Goal: Task Accomplishment & Management: Understand process/instructions

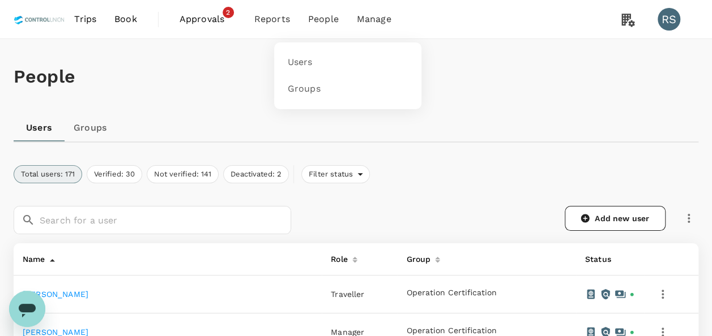
click at [306, 19] on li "People" at bounding box center [323, 19] width 49 height 39
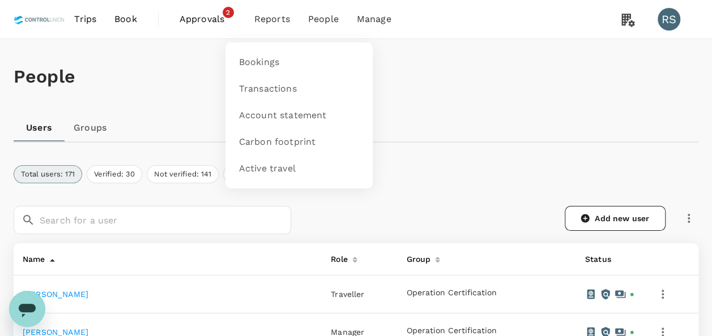
click at [272, 19] on span "Reports" at bounding box center [272, 19] width 36 height 14
click at [267, 113] on span "Account statement" at bounding box center [283, 115] width 88 height 13
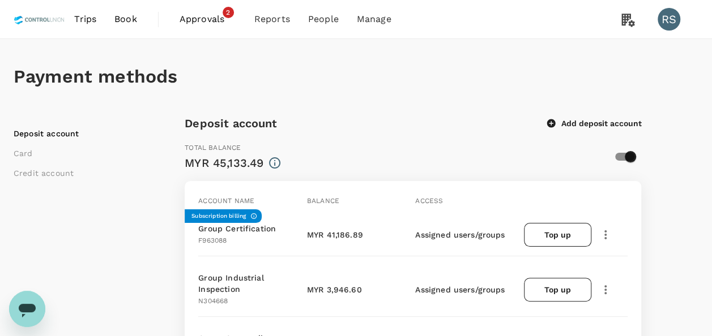
scroll to position [57, 0]
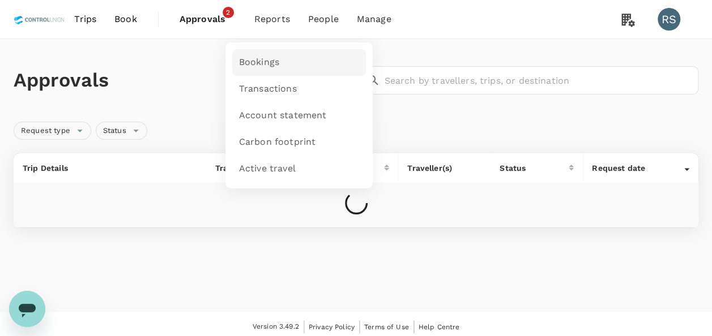
click at [268, 60] on span "Bookings" at bounding box center [259, 62] width 40 height 13
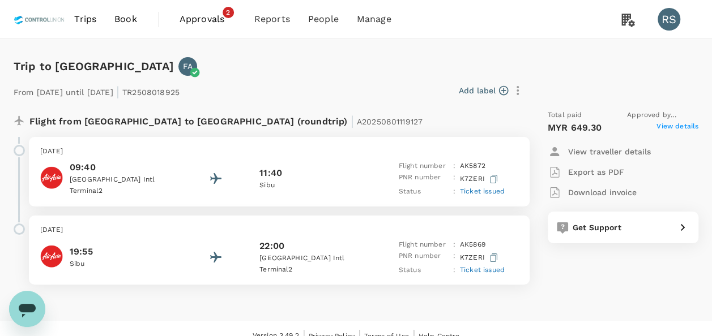
click at [675, 125] on span "View details" at bounding box center [677, 128] width 42 height 14
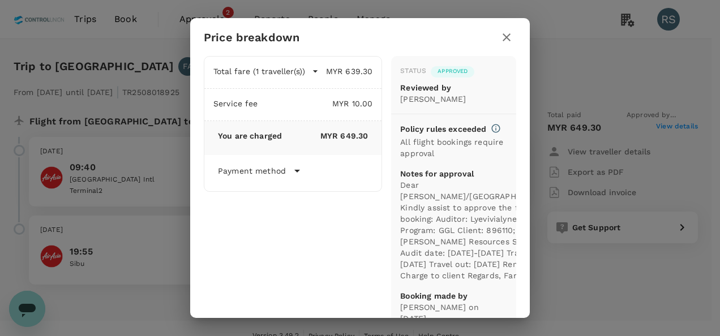
click at [506, 36] on icon "button" at bounding box center [507, 37] width 8 height 8
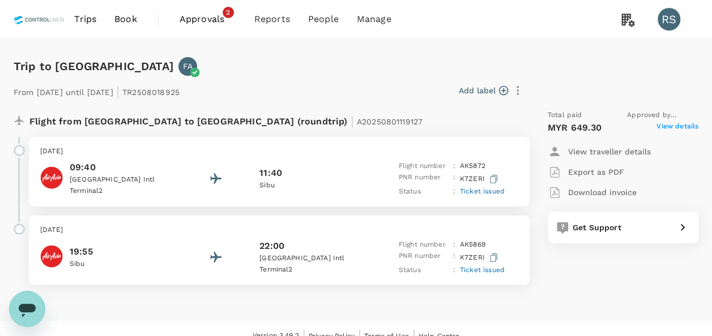
click at [599, 194] on p "Download invoice" at bounding box center [602, 192] width 69 height 11
click at [668, 131] on span "View details" at bounding box center [677, 128] width 42 height 14
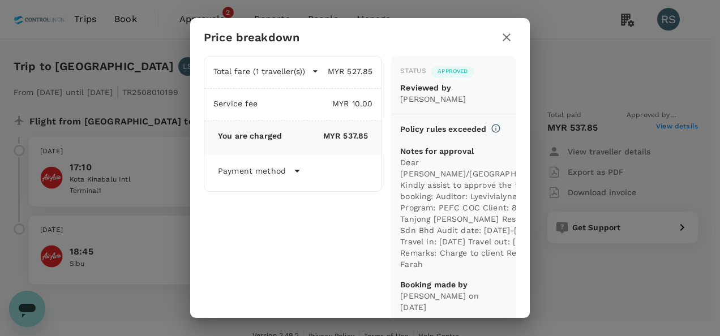
scroll to position [60, 0]
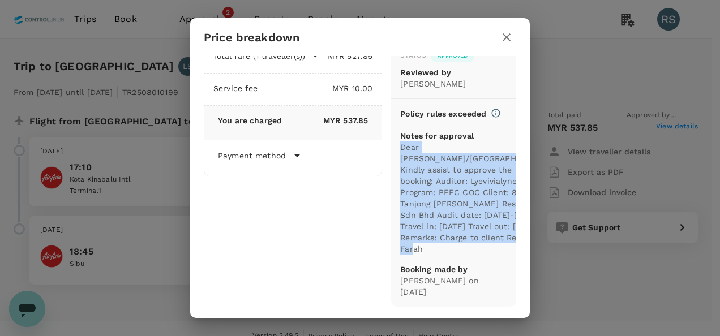
drag, startPoint x: 395, startPoint y: 109, endPoint x: 430, endPoint y: 248, distance: 143.7
click at [430, 248] on p "Dear Hariz/Chathuranga, Kindly assist to approve the flight booking: Auditor: L…" at bounding box center [476, 198] width 153 height 113
copy p "Dear Hariz/Chathuranga, Kindly assist to approve the flight booking: Auditor: L…"
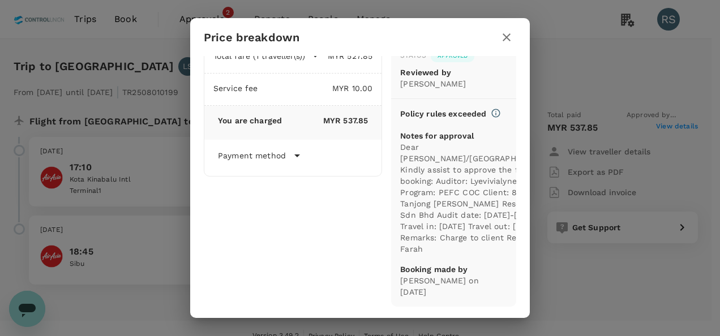
click at [355, 137] on div "Total fare (1 traveller(s)) MYR 527.85 Air fare MYR 436.11 Baggage fee MYR 91.7…" at bounding box center [288, 169] width 187 height 275
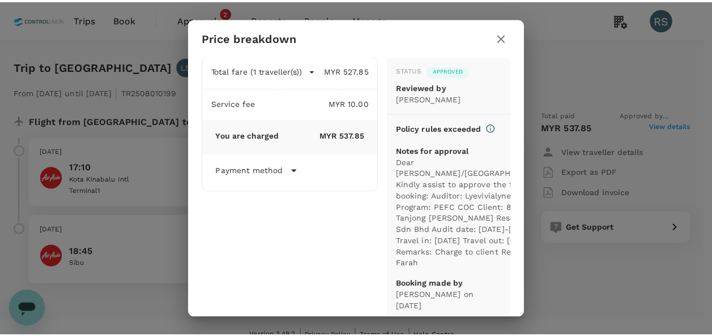
scroll to position [0, 0]
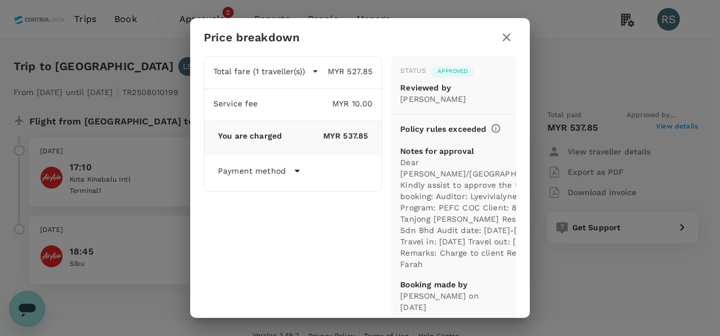
click at [509, 39] on icon "button" at bounding box center [507, 37] width 8 height 8
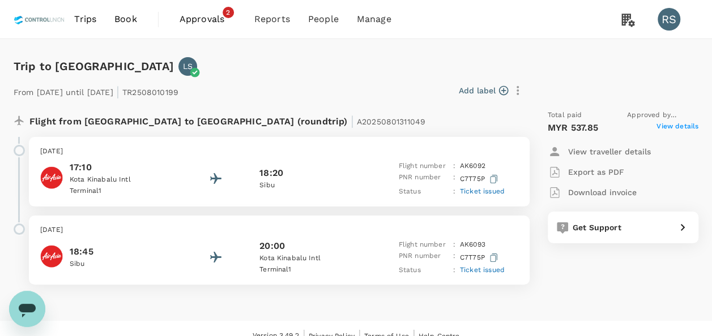
click at [585, 193] on p "Download invoice" at bounding box center [602, 192] width 69 height 11
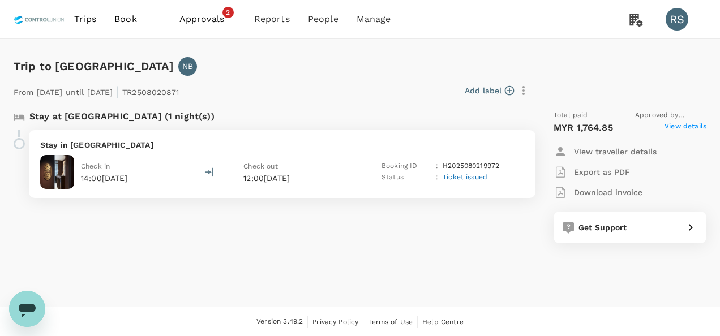
click at [684, 123] on span "View details" at bounding box center [686, 128] width 42 height 14
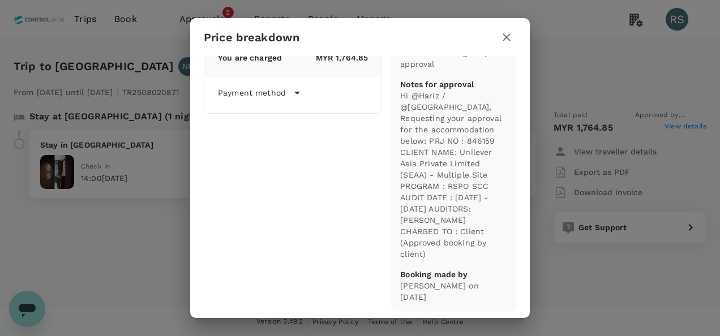
scroll to position [94, 0]
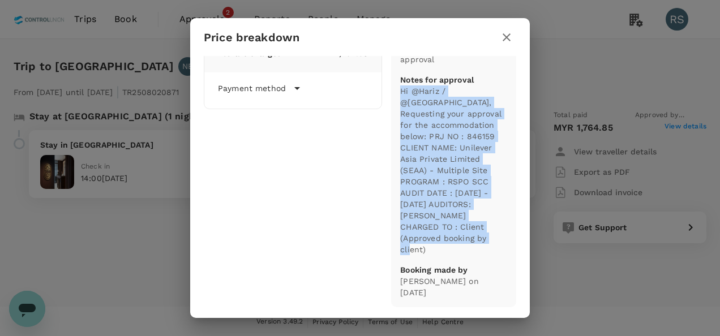
drag, startPoint x: 396, startPoint y: 101, endPoint x: 444, endPoint y: 254, distance: 160.2
click at [444, 254] on p "Hi @Hariz / @[GEOGRAPHIC_DATA], Requesting your approval for the accommodation …" at bounding box center [453, 171] width 107 height 170
copy p "Hi @Hariz / @[GEOGRAPHIC_DATA], Requesting your approval for the accommodation …"
click at [505, 106] on div "Status Approved Reviewed by [PERSON_NAME] Deshapriya Policy rules exceeded All …" at bounding box center [453, 135] width 125 height 346
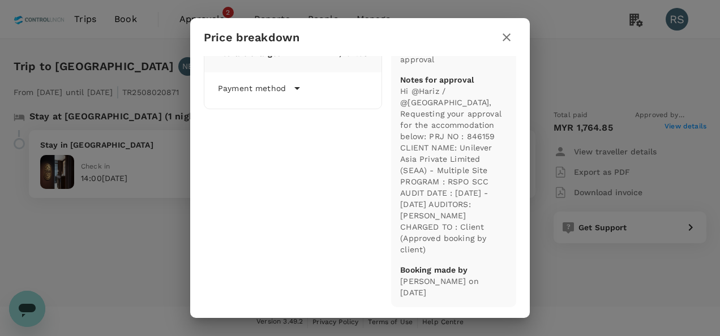
scroll to position [0, 0]
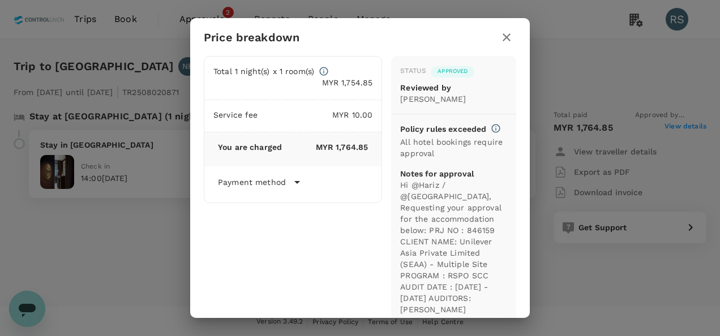
click at [511, 34] on icon "button" at bounding box center [507, 38] width 14 height 14
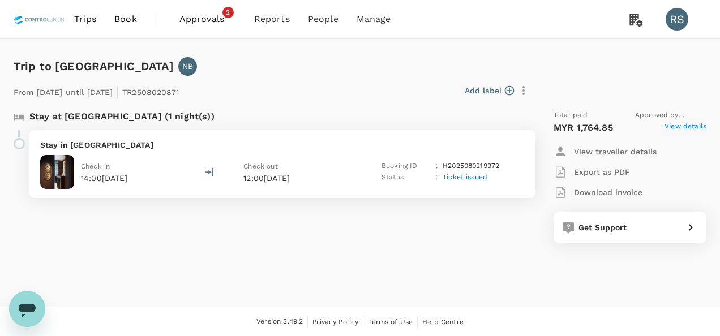
click at [615, 193] on p "Download invoice" at bounding box center [608, 192] width 69 height 11
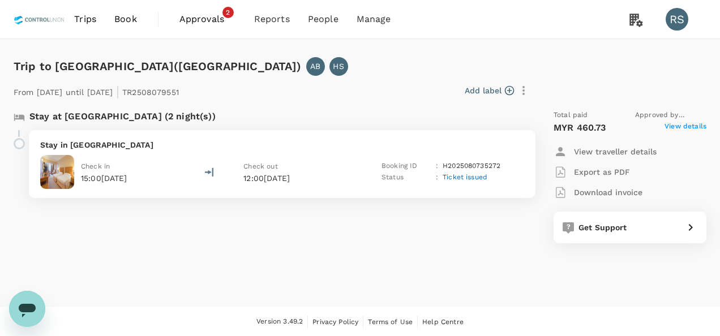
click at [672, 129] on span "View details" at bounding box center [686, 128] width 42 height 14
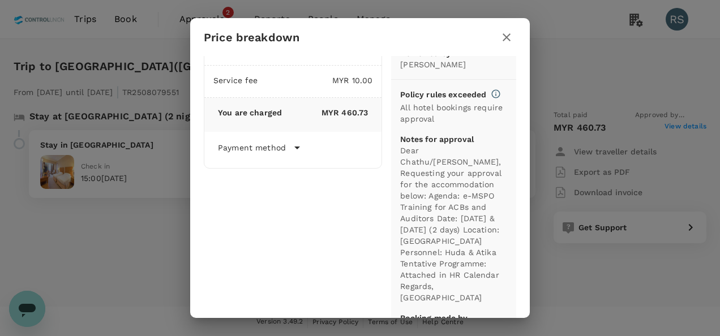
scroll to position [71, 0]
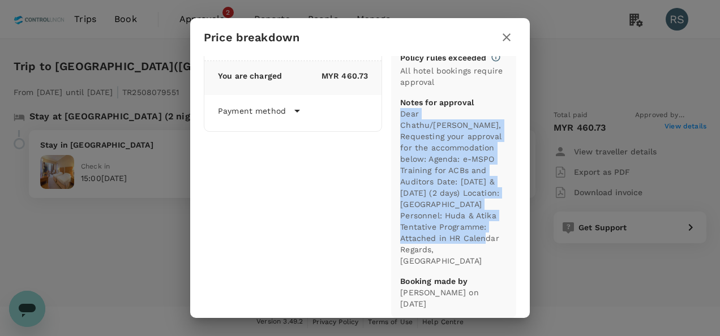
drag, startPoint x: 395, startPoint y: 195, endPoint x: 422, endPoint y: 248, distance: 59.5
click at [422, 248] on p "Dear Chathu/Haris, Requesting your approval for the accommodation below: Agenda…" at bounding box center [453, 187] width 107 height 159
copy p "Dear Chathu/Haris, Requesting your approval for the accommodation below: Agenda…"
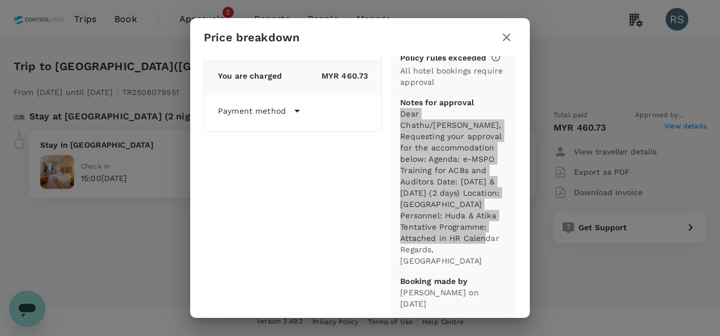
scroll to position [0, 0]
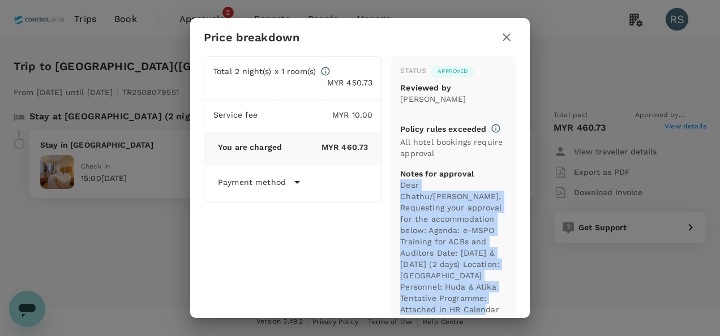
click at [507, 35] on icon "button" at bounding box center [507, 38] width 14 height 14
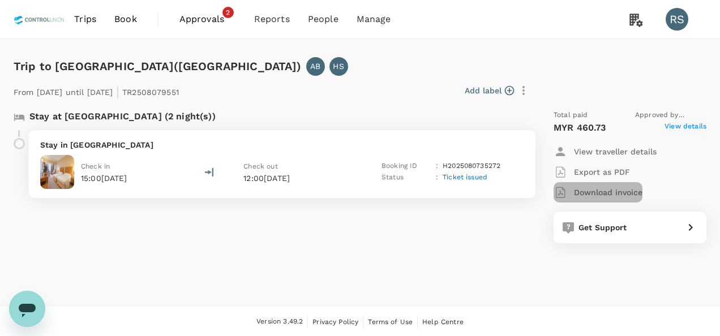
click at [615, 191] on p "Download invoice" at bounding box center [608, 192] width 69 height 11
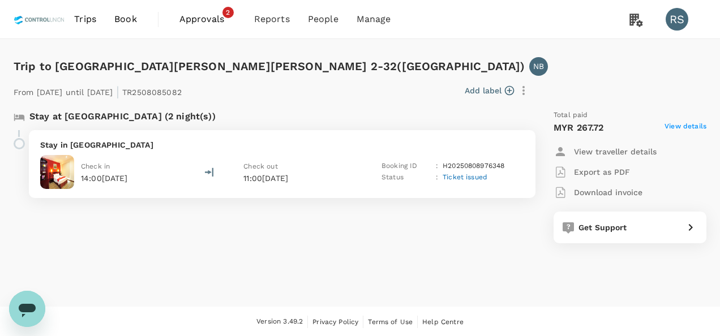
click at [697, 124] on span "View details" at bounding box center [686, 128] width 42 height 14
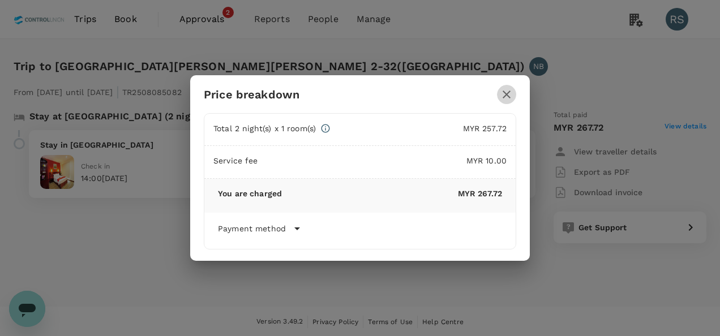
click at [512, 93] on icon "button" at bounding box center [507, 95] width 14 height 14
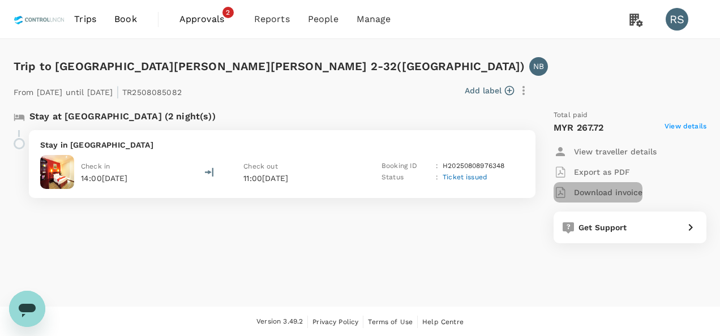
click at [616, 194] on p "Download invoice" at bounding box center [608, 192] width 69 height 11
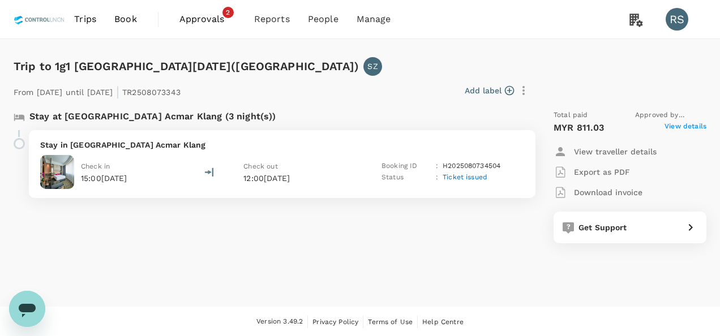
click at [690, 126] on span "View details" at bounding box center [686, 128] width 42 height 14
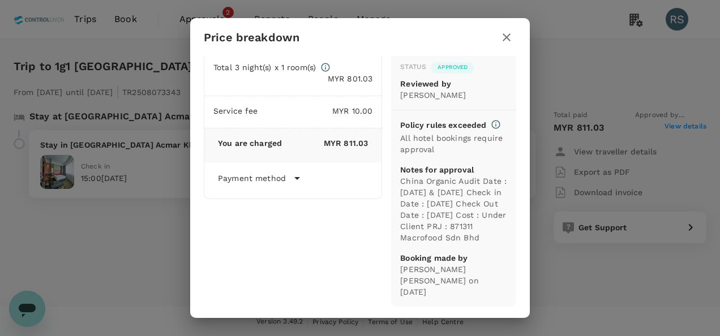
scroll to position [26, 0]
drag, startPoint x: 396, startPoint y: 169, endPoint x: 424, endPoint y: 254, distance: 89.4
click at [424, 244] on p "China Organic Audit Date : 11th & 12th August 2025 Check in Date : 10th August …" at bounding box center [453, 210] width 107 height 68
copy p "China Organic Audit Date : 11th & 12th August 2025 Check in Date : 10th August …"
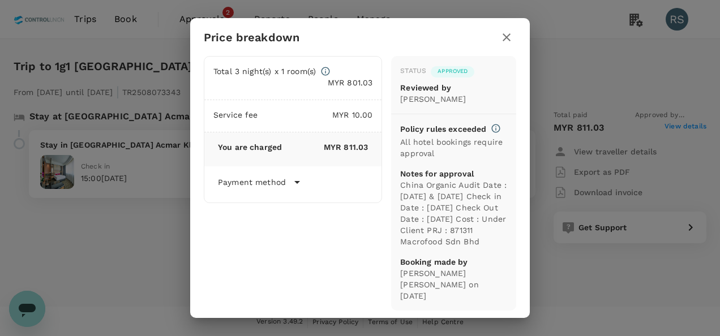
click at [509, 37] on icon "button" at bounding box center [507, 38] width 14 height 14
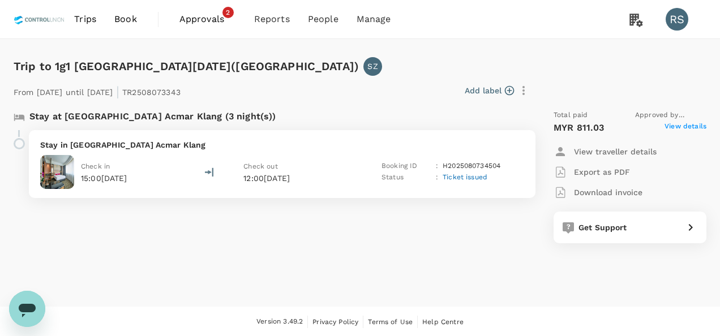
click at [612, 194] on p "Download invoice" at bounding box center [608, 192] width 69 height 11
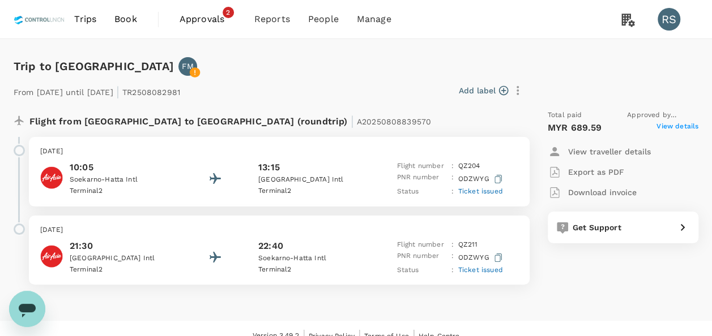
click at [678, 125] on span "View details" at bounding box center [677, 128] width 42 height 14
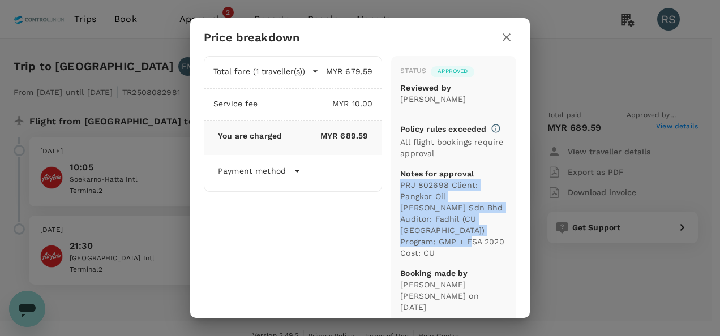
drag, startPoint x: 402, startPoint y: 199, endPoint x: 479, endPoint y: 250, distance: 93.2
click at [479, 250] on p "PRJ 802698 Client: Pangkor Oil Mills Sdn Bhd Auditor: Fadhil (CU Indonesia) Pro…" at bounding box center [453, 219] width 107 height 79
copy p "PRJ 802698 Client: Pangkor Oil Mills Sdn Bhd Auditor: Fadhil (CU Indonesia) Pro…"
click at [511, 44] on icon "button" at bounding box center [507, 38] width 14 height 14
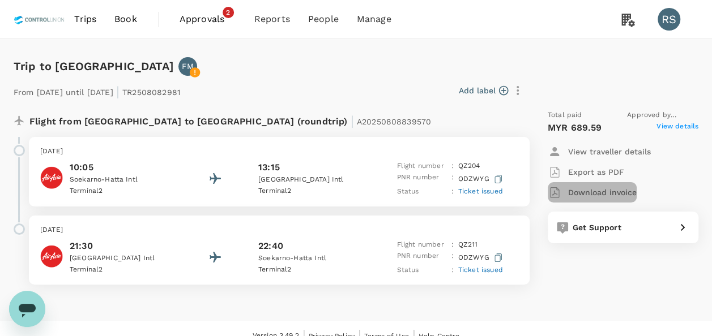
click at [591, 188] on p "Download invoice" at bounding box center [602, 192] width 69 height 11
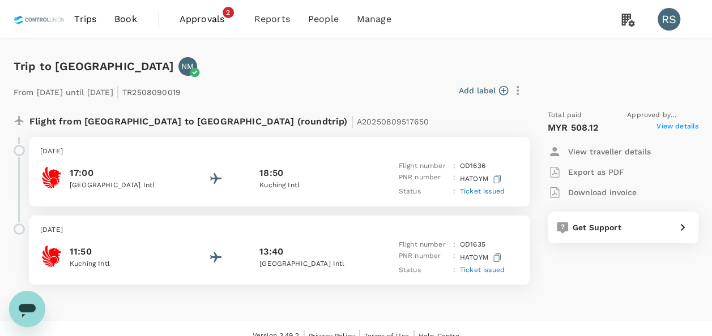
click at [677, 129] on span "View details" at bounding box center [677, 128] width 42 height 14
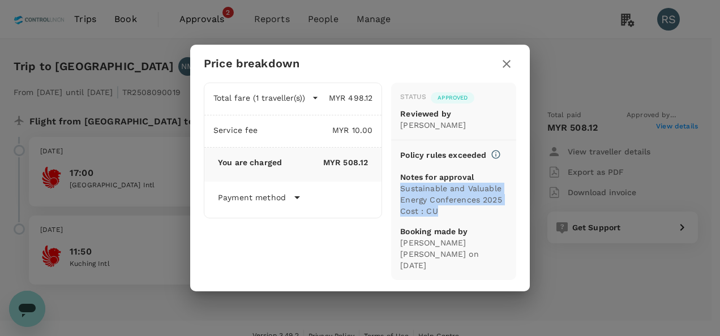
drag, startPoint x: 399, startPoint y: 198, endPoint x: 445, endPoint y: 221, distance: 52.2
click at [445, 221] on div "Status Approved Reviewed by [PERSON_NAME] Policy rules exceeded Notes for appro…" at bounding box center [453, 182] width 125 height 198
copy p "Sustainable and Valuable Energy Conferences 2025 Cost : CU"
click at [506, 65] on icon "button" at bounding box center [507, 64] width 8 height 8
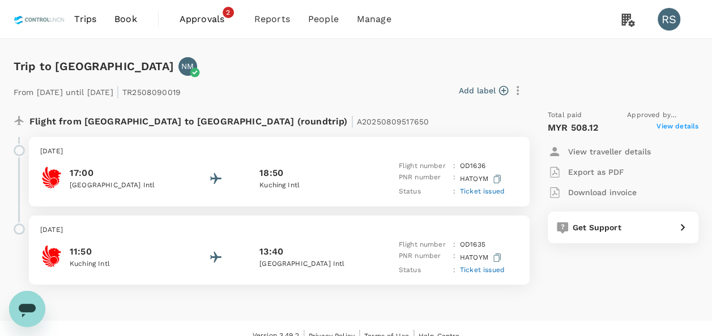
click at [684, 126] on span "View details" at bounding box center [677, 128] width 42 height 14
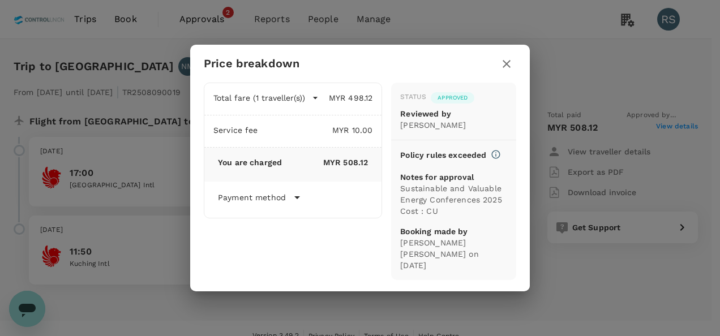
click at [510, 68] on icon "button" at bounding box center [507, 64] width 14 height 14
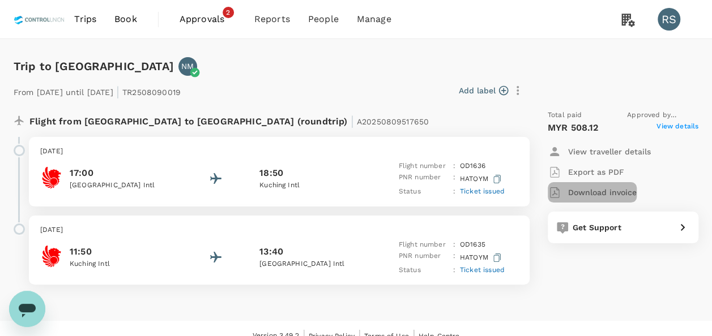
click at [575, 193] on p "Download invoice" at bounding box center [602, 192] width 69 height 11
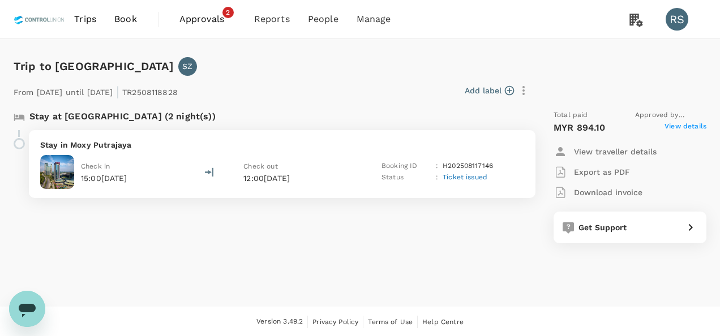
click at [696, 129] on span "View details" at bounding box center [686, 128] width 42 height 14
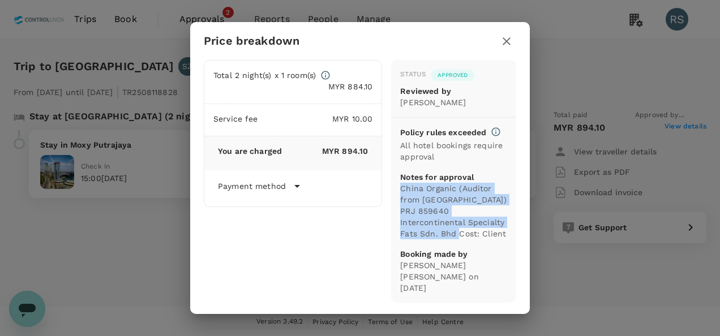
drag, startPoint x: 401, startPoint y: 202, endPoint x: 517, endPoint y: 238, distance: 121.1
click at [517, 238] on div "Total 2 night(s) x 1 room(s) MYR 884.10 Service fee MYR 10.00 You are charged M…" at bounding box center [360, 187] width 340 height 255
copy p "China Organic (Auditor from China) PRJ 859640 Intercontinental Specialty Fats S…"
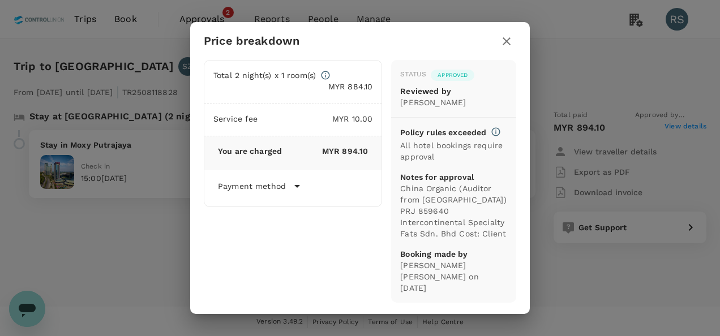
click at [514, 165] on div "Status Approved Reviewed by Chathuranga Iroshan Deshapriya Policy rules exceede…" at bounding box center [453, 182] width 125 height 244
click at [507, 45] on icon "button" at bounding box center [507, 41] width 8 height 8
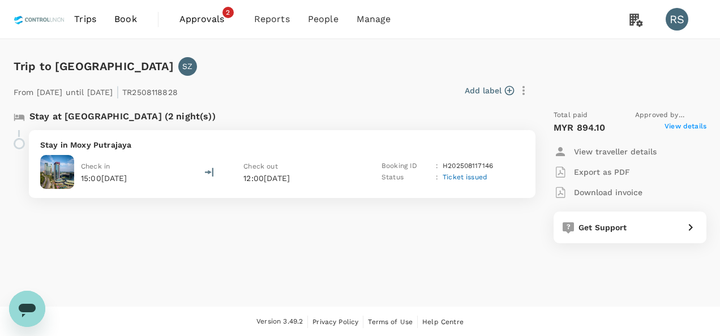
click at [604, 194] on p "Download invoice" at bounding box center [608, 192] width 69 height 11
click at [681, 127] on span "View details" at bounding box center [686, 128] width 42 height 14
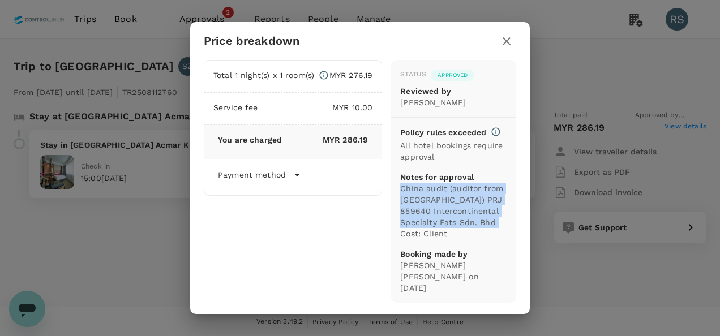
drag, startPoint x: 403, startPoint y: 203, endPoint x: 507, endPoint y: 242, distance: 111.3
click at [507, 240] on p "China audit (auditor from [GEOGRAPHIC_DATA]) PRJ 859640 Intercontinental Specia…" at bounding box center [453, 211] width 107 height 57
copy p "China audit (auditor from [GEOGRAPHIC_DATA]) PRJ 859640 Intercontinental Specia…"
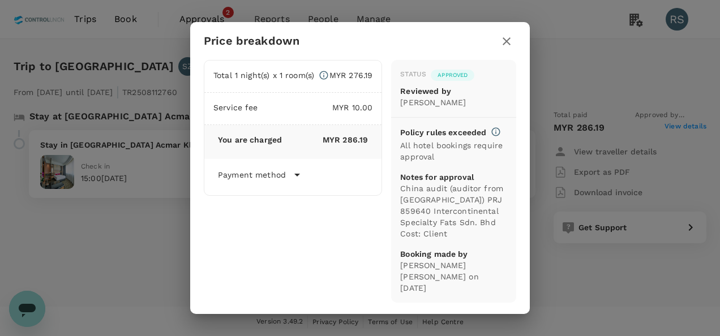
click at [513, 154] on div "Status Approved Reviewed by [PERSON_NAME] Deshapriya Policy rules exceeded All …" at bounding box center [453, 182] width 125 height 244
click at [509, 45] on icon "button" at bounding box center [507, 42] width 14 height 14
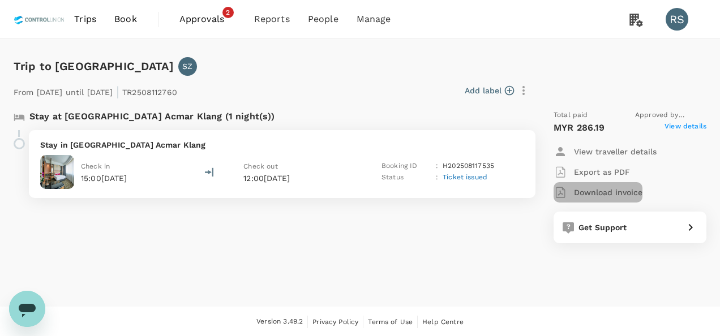
click at [628, 193] on p "Download invoice" at bounding box center [608, 192] width 69 height 11
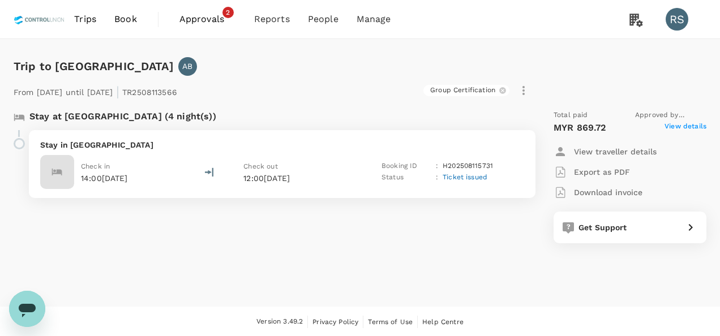
click at [681, 123] on span "View details" at bounding box center [686, 128] width 42 height 14
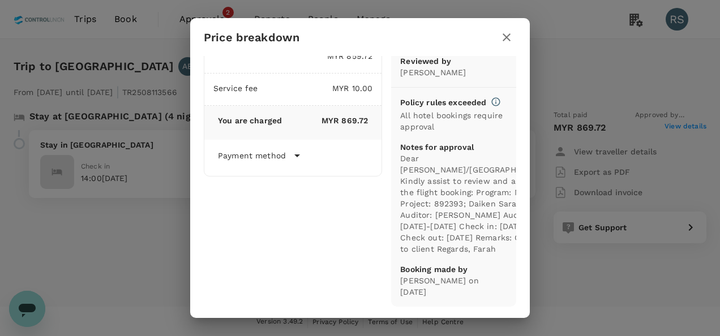
scroll to position [71, 0]
drag, startPoint x: 395, startPoint y: 123, endPoint x: 463, endPoint y: 248, distance: 142.2
click at [463, 248] on p "Dear Hariz/Chathuranga, Kindly assist to review and approve the flight booking:…" at bounding box center [476, 204] width 153 height 102
copy p "Dear Hariz/Chathuranga, Kindly assist to review and approve the flight booking:…"
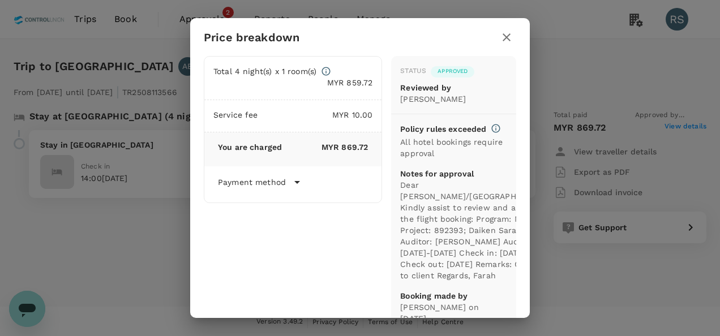
click at [511, 39] on icon "button" at bounding box center [507, 38] width 14 height 14
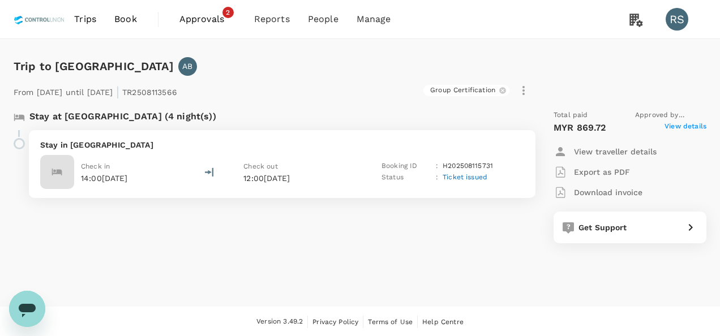
click at [597, 191] on p "Download invoice" at bounding box center [608, 192] width 69 height 11
click at [704, 129] on span "View details" at bounding box center [686, 128] width 42 height 14
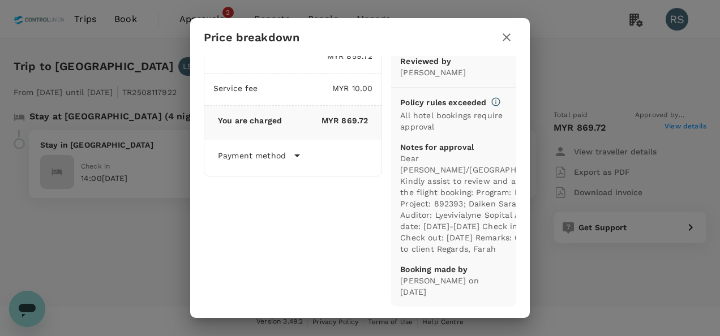
scroll to position [71, 0]
click at [395, 122] on div "Status Approved Reviewed by Chathuranga Iroshan Deshapriya Policy rules exceede…" at bounding box center [453, 168] width 125 height 278
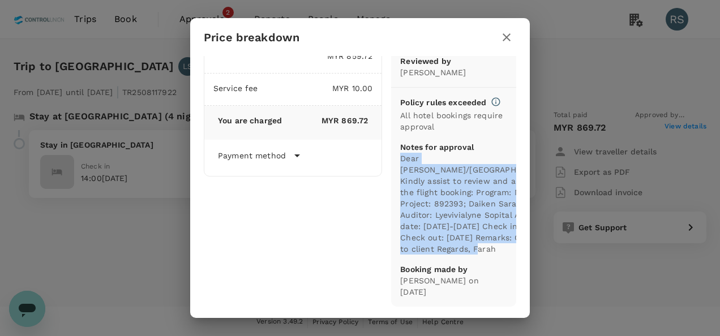
drag, startPoint x: 395, startPoint y: 122, endPoint x: 463, endPoint y: 249, distance: 143.7
click at [463, 249] on p "Dear Hariz/Chathuranga, Kindly assist to review and approve the flight booking:…" at bounding box center [476, 204] width 153 height 102
copy p "Dear Hariz/Chathuranga, Kindly assist to review and approve the flight booking:…"
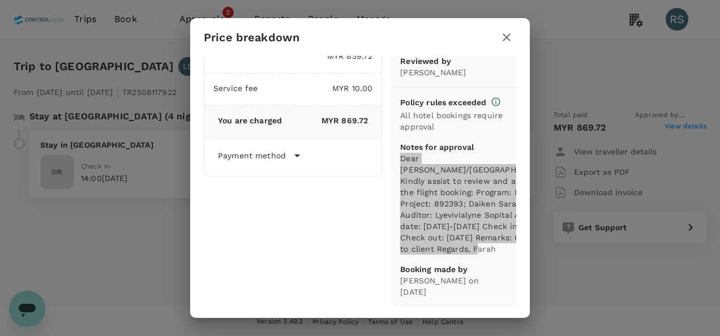
scroll to position [0, 0]
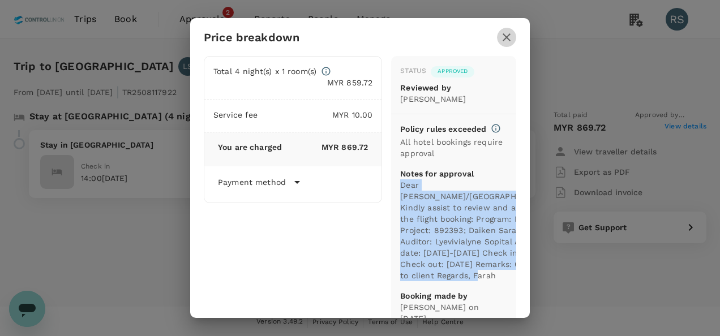
click at [505, 35] on icon "button" at bounding box center [507, 37] width 8 height 8
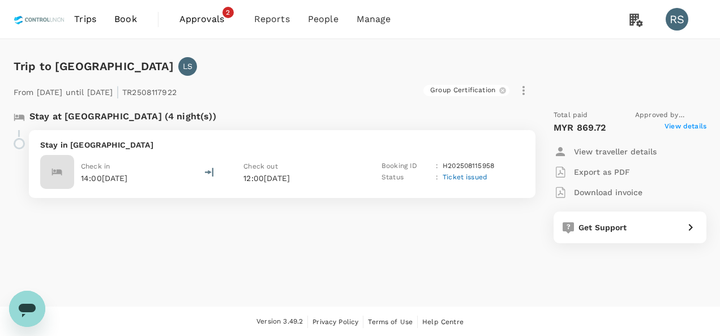
click at [592, 191] on p "Download invoice" at bounding box center [608, 192] width 69 height 11
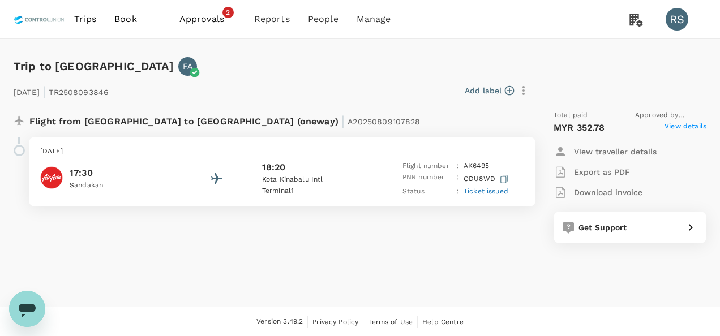
click at [686, 129] on span "View details" at bounding box center [686, 128] width 42 height 14
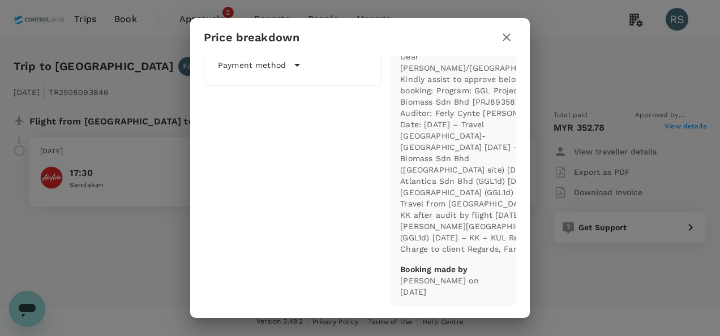
scroll to position [57, 0]
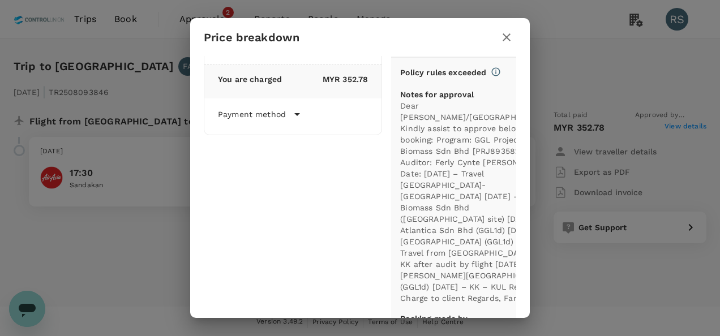
click at [398, 115] on div "Status Approved Reviewed by [PERSON_NAME] Policy rules exceeded Notes for appro…" at bounding box center [453, 177] width 125 height 357
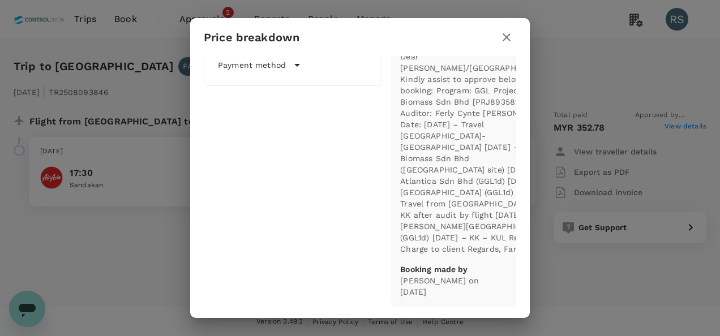
scroll to position [171, 0]
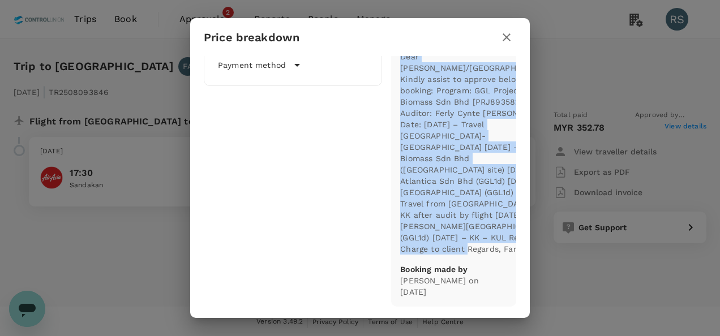
drag, startPoint x: 396, startPoint y: 117, endPoint x: 477, endPoint y: 251, distance: 157.6
click at [477, 251] on p "Dear [PERSON_NAME]/[GEOGRAPHIC_DATA], Kindly assist to approve below flight boo…" at bounding box center [476, 153] width 153 height 204
copy p "Dear [PERSON_NAME]/[GEOGRAPHIC_DATA], Kindly assist to approve below flight boo…"
click at [502, 180] on div "Status Approved Reviewed by [PERSON_NAME] Policy rules exceeded Notes for appro…" at bounding box center [453, 128] width 125 height 357
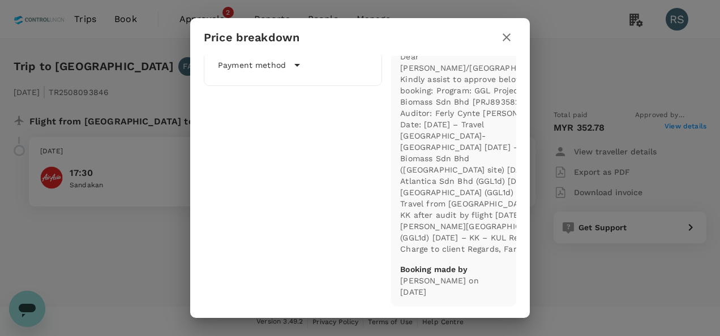
scroll to position [0, 0]
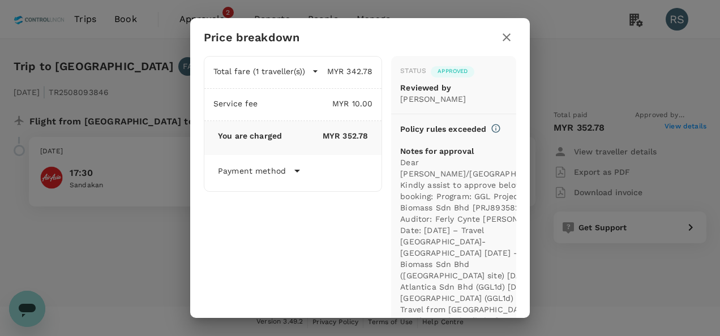
click at [505, 39] on icon "button" at bounding box center [507, 37] width 8 height 8
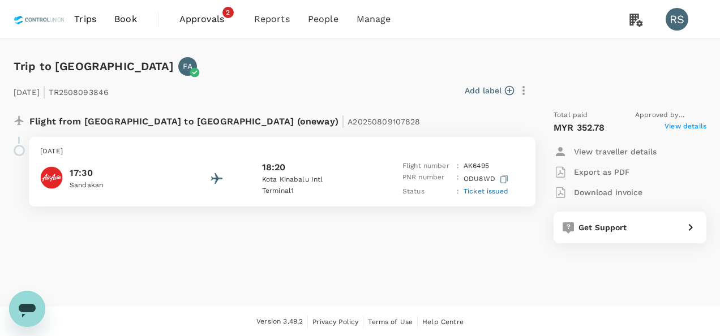
click at [606, 194] on p "Download invoice" at bounding box center [608, 192] width 69 height 11
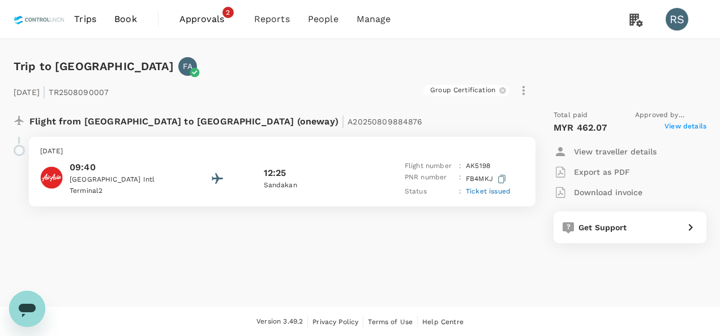
click at [692, 127] on span "View details" at bounding box center [686, 128] width 42 height 14
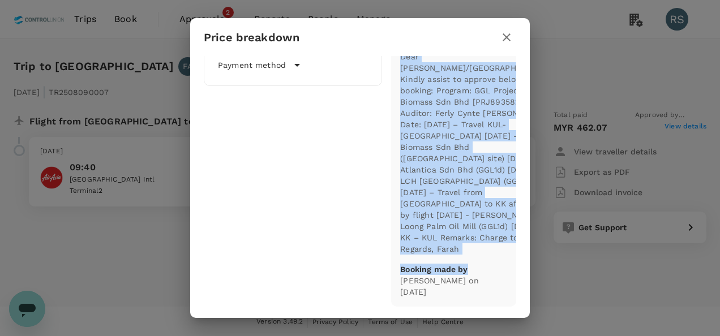
scroll to position [173, 0]
drag, startPoint x: 395, startPoint y: 116, endPoint x: 484, endPoint y: 247, distance: 157.9
click at [484, 247] on p "Dear Hariz/Chathuranga, Kindly assist to approve below flight booking: Program:…" at bounding box center [476, 153] width 153 height 204
copy p "Dear Hariz/Chathuranga, Kindly assist to approve below flight booking: Program:…"
click at [518, 215] on div "Total fare (1 traveller(s)) MYR 452.07 Air fare MYR 380.79 Baggage fee MYR 71.2…" at bounding box center [360, 187] width 340 height 262
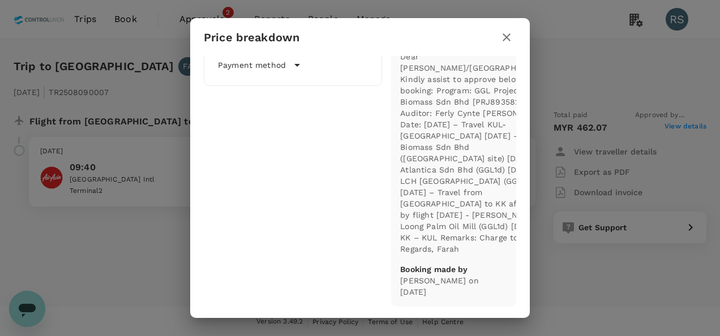
scroll to position [0, 0]
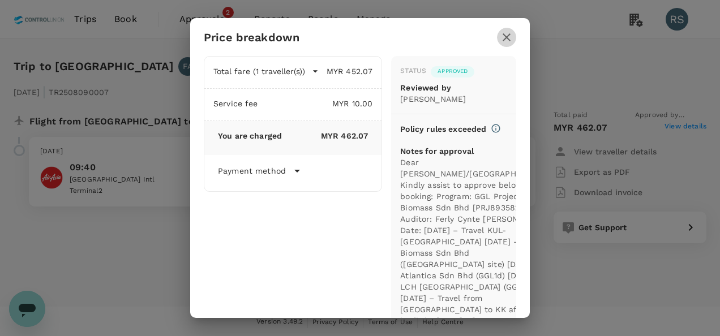
click at [514, 35] on button "button" at bounding box center [506, 37] width 19 height 19
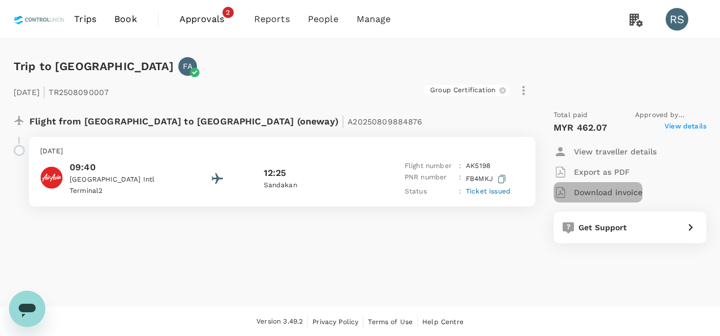
click at [595, 192] on p "Download invoice" at bounding box center [608, 192] width 69 height 11
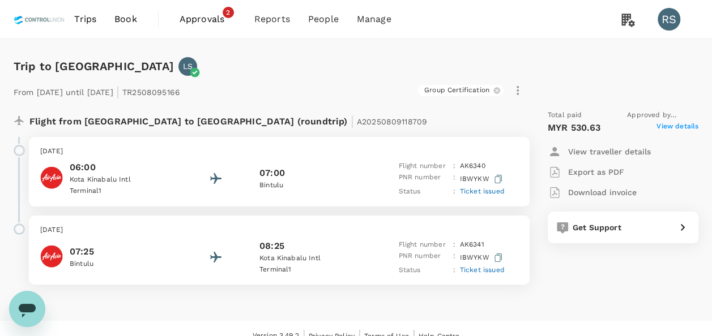
click at [676, 125] on span "View details" at bounding box center [677, 128] width 42 height 14
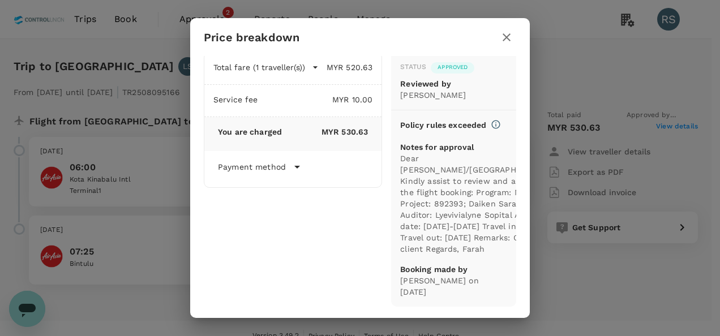
scroll to position [49, 0]
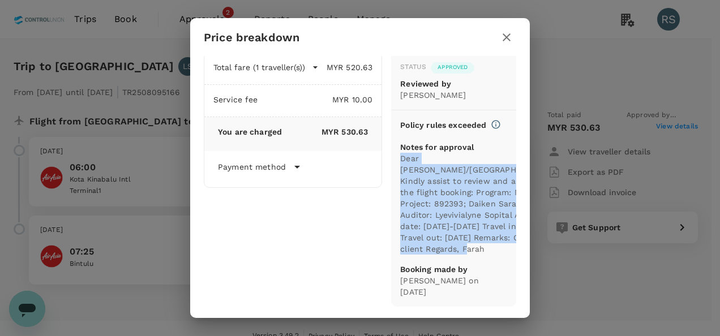
drag, startPoint x: 399, startPoint y: 126, endPoint x: 429, endPoint y: 246, distance: 123.8
click at [429, 246] on div "Status Approved Reviewed by [PERSON_NAME] Policy rules exceeded Notes for appro…" at bounding box center [453, 179] width 125 height 255
copy p "Dear [PERSON_NAME]/[PERSON_NAME], Kindly assist to review and approve the fligh…"
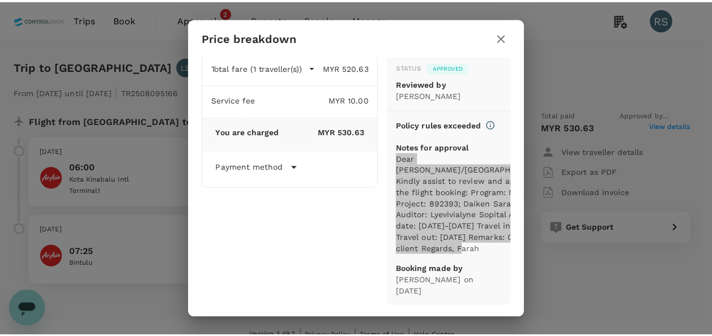
scroll to position [0, 0]
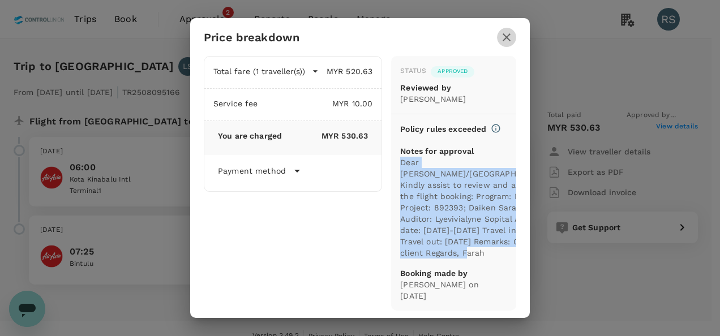
click at [506, 38] on icon "button" at bounding box center [507, 37] width 8 height 8
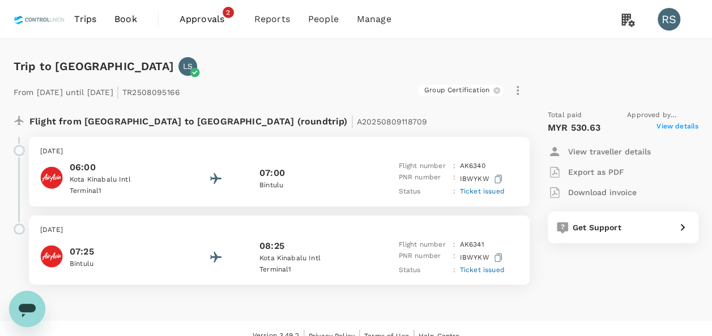
click at [599, 193] on p "Download invoice" at bounding box center [602, 192] width 69 height 11
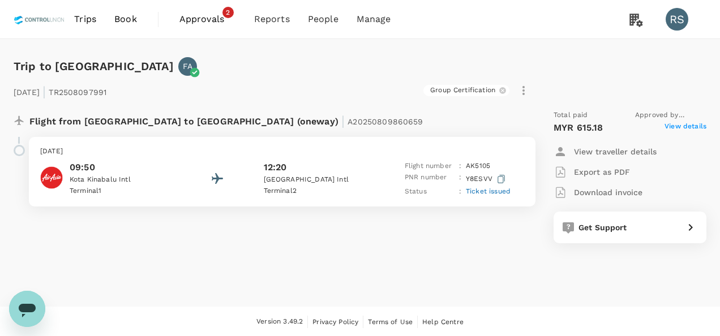
click at [687, 128] on span "View details" at bounding box center [686, 128] width 42 height 14
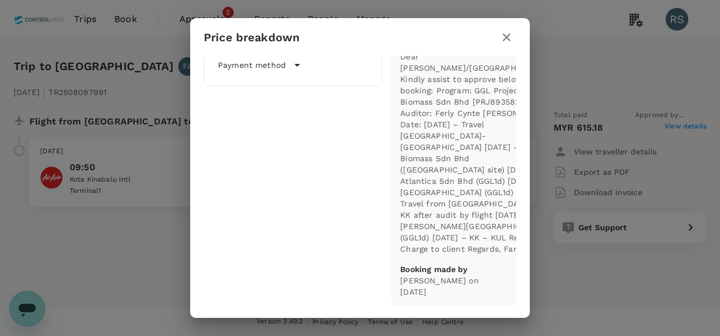
scroll to position [173, 0]
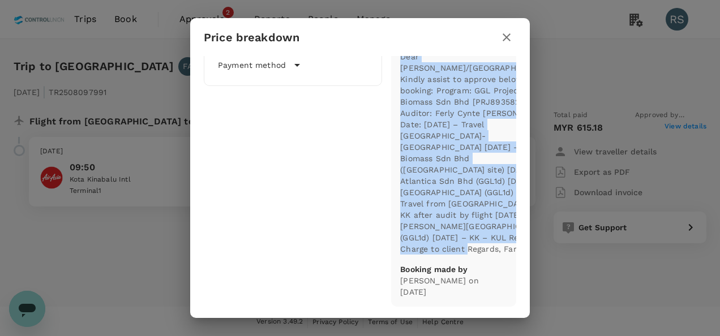
drag, startPoint x: 395, startPoint y: 116, endPoint x: 485, endPoint y: 251, distance: 162.8
click at [485, 251] on p "Dear Hariz/Chathuranga, Kindly assist to approve below flight booking: Program:…" at bounding box center [476, 153] width 153 height 204
copy p "Dear Hariz/Chathuranga, Kindly assist to approve below flight booking: Program:…"
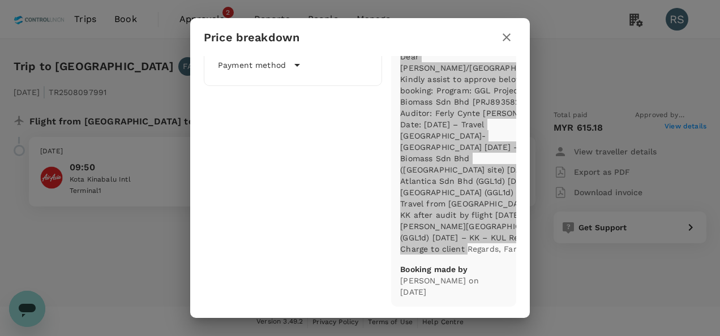
scroll to position [0, 0]
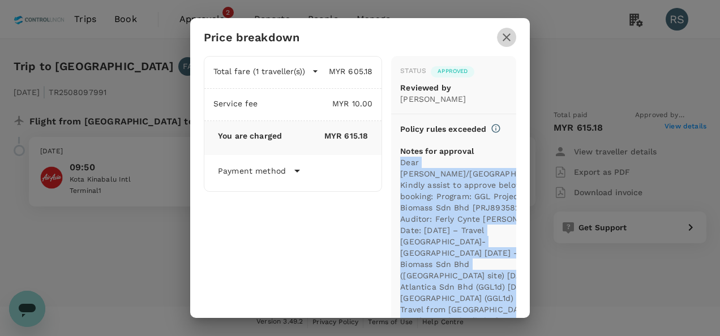
click at [505, 37] on icon "button" at bounding box center [507, 38] width 14 height 14
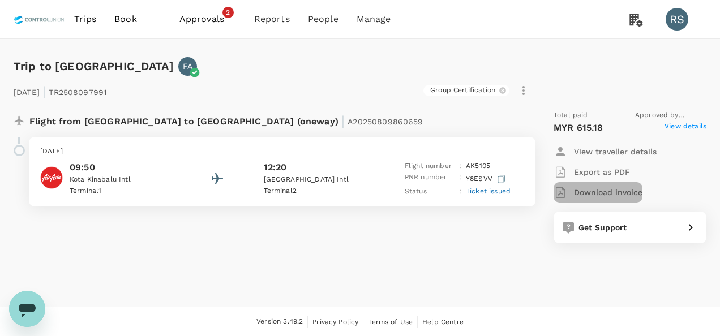
click at [603, 193] on p "Download invoice" at bounding box center [608, 192] width 69 height 11
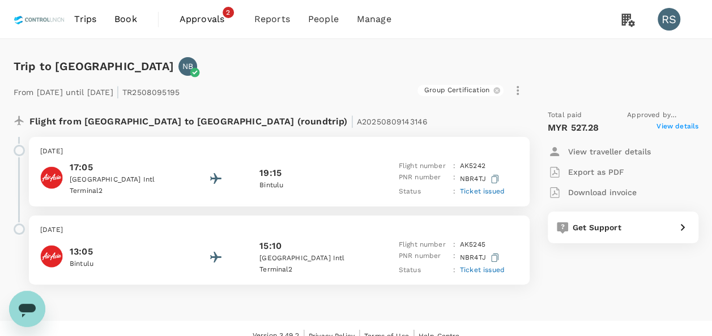
click at [678, 125] on span "View details" at bounding box center [677, 128] width 42 height 14
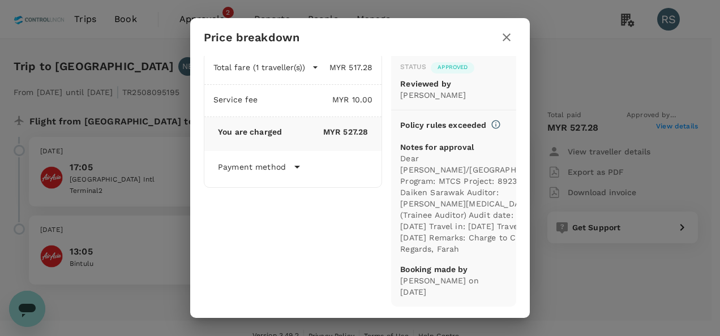
scroll to position [26, 0]
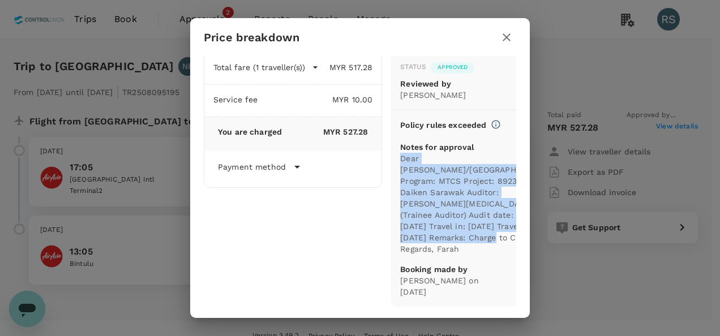
drag, startPoint x: 397, startPoint y: 145, endPoint x: 429, endPoint y: 246, distance: 106.2
click at [429, 246] on p "Dear [PERSON_NAME]/[GEOGRAPHIC_DATA]: Program: MTCS Project: 892393; Daiken Sar…" at bounding box center [476, 204] width 153 height 102
copy p "Dear [PERSON_NAME]/Chathuranga: Program: MTCS Project: 892393; Daiken Sarawak A…"
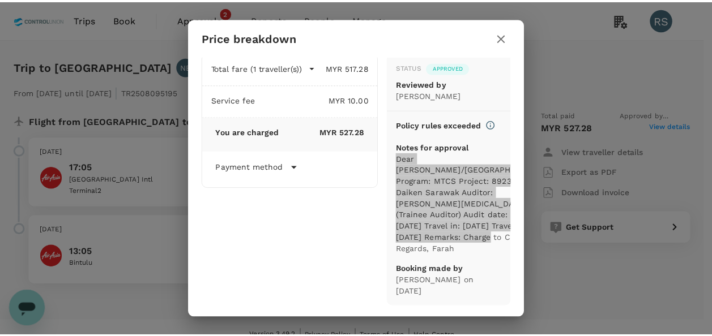
scroll to position [0, 0]
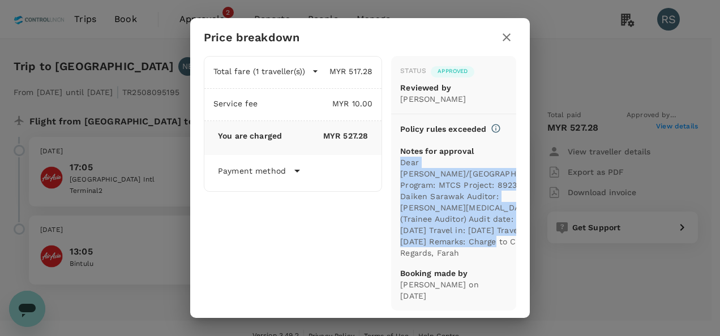
click at [504, 35] on icon "button" at bounding box center [507, 37] width 8 height 8
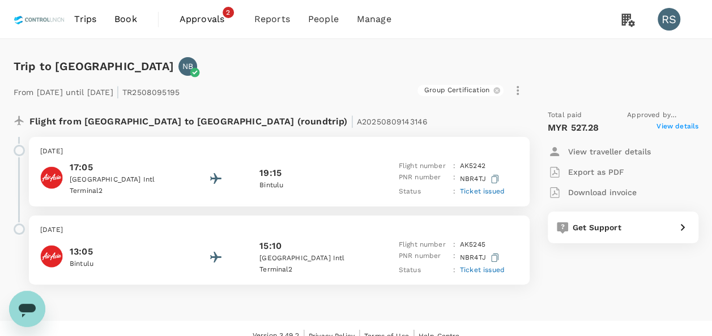
click at [580, 191] on p "Download invoice" at bounding box center [602, 192] width 69 height 11
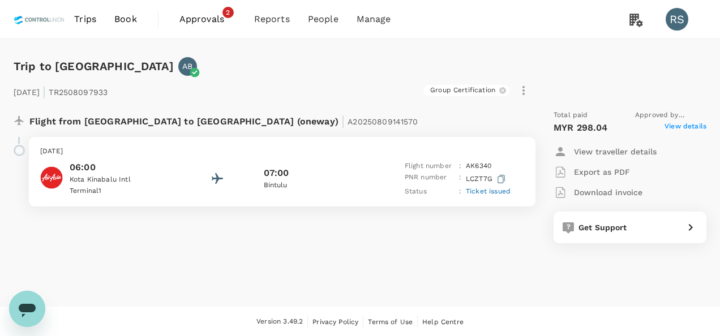
click at [683, 126] on span "View details" at bounding box center [686, 128] width 42 height 14
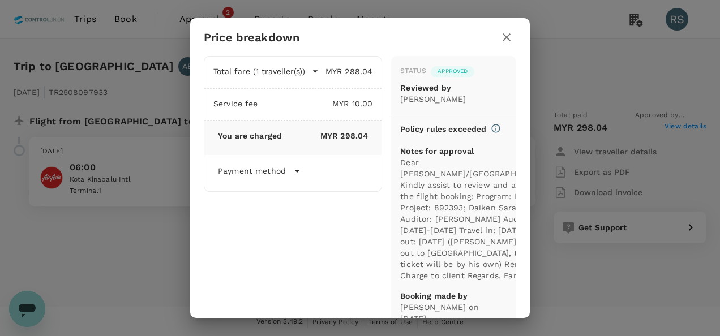
scroll to position [57, 0]
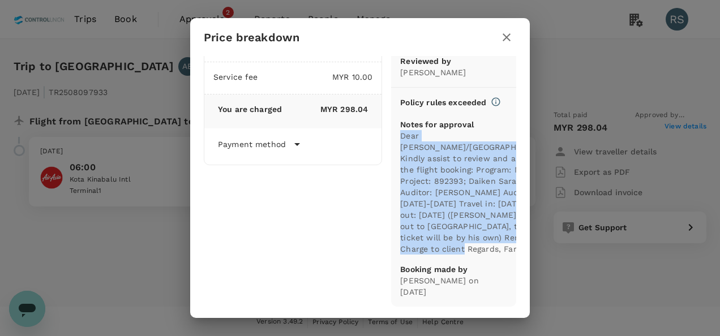
drag, startPoint x: 396, startPoint y: 118, endPoint x: 423, endPoint y: 272, distance: 156.9
click at [423, 255] on p "Dear Hariz/Chathuranga, Kindly assist to review and approve the flight booking:…" at bounding box center [476, 192] width 153 height 125
copy p "Dear Hariz/Chathuranga, Kindly assist to review and approve the flight booking:…"
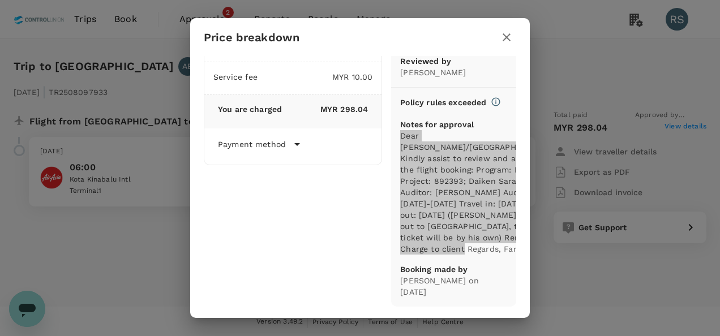
scroll to position [0, 0]
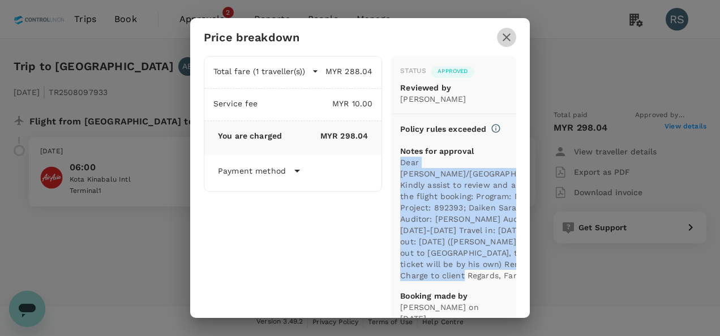
drag, startPoint x: 505, startPoint y: 40, endPoint x: 520, endPoint y: 76, distance: 39.1
click at [505, 40] on icon "button" at bounding box center [507, 38] width 14 height 14
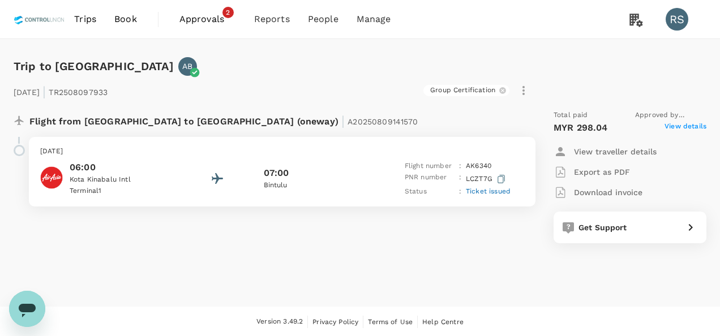
click at [603, 194] on p "Download invoice" at bounding box center [608, 192] width 69 height 11
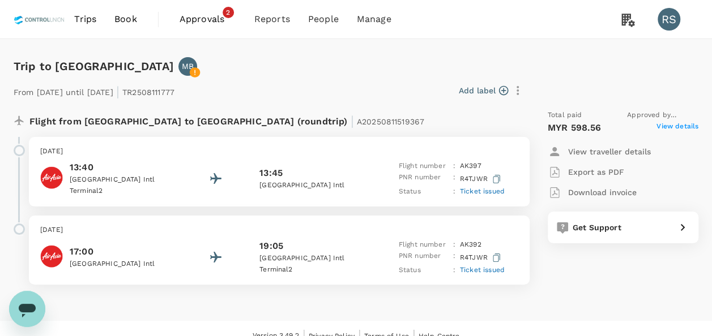
click at [673, 127] on span "View details" at bounding box center [677, 128] width 42 height 14
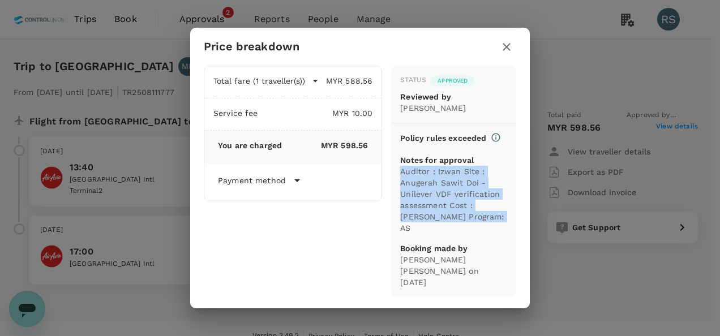
drag, startPoint x: 400, startPoint y: 188, endPoint x: 506, endPoint y: 239, distance: 117.6
click at [506, 234] on p "Auditor : Izwan Site : Anugerah Sawit Doi - Unilever VDF verification assessmen…" at bounding box center [453, 200] width 107 height 68
copy p "Auditor : Izwan Site : Anugerah Sawit Doi - Unilever VDF verification assessmen…"
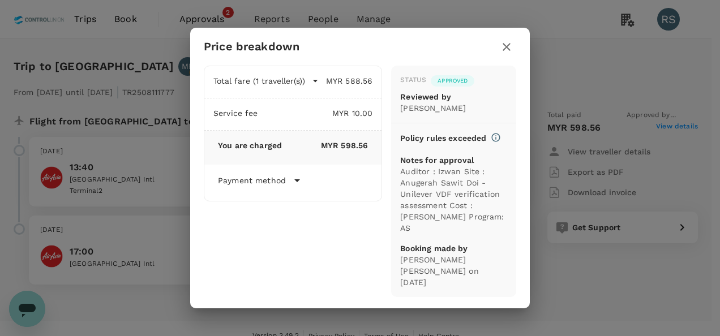
click at [500, 43] on div at bounding box center [506, 47] width 19 height 20
click at [505, 50] on icon "button" at bounding box center [507, 47] width 8 height 8
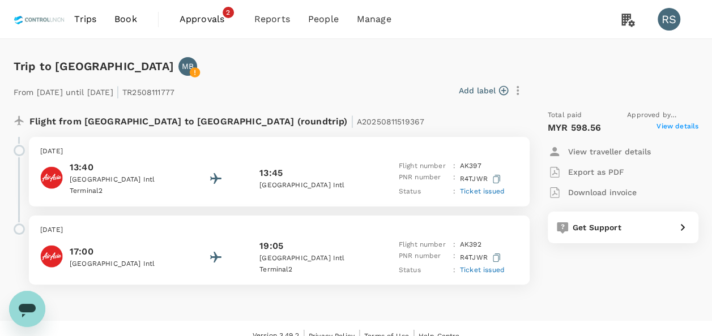
click at [585, 194] on p "Download invoice" at bounding box center [602, 192] width 69 height 11
click at [682, 125] on span "View details" at bounding box center [677, 128] width 42 height 14
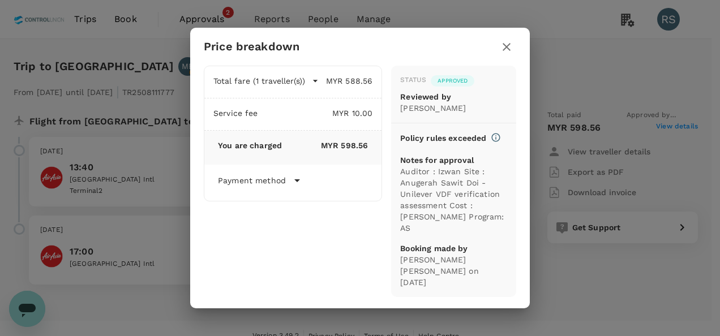
click at [506, 47] on icon "button" at bounding box center [507, 47] width 14 height 14
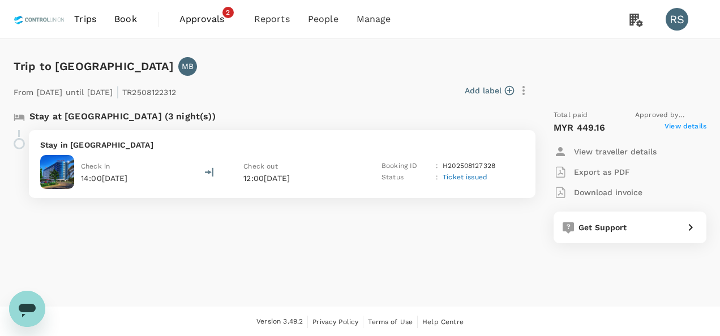
click at [691, 124] on span "View details" at bounding box center [686, 128] width 42 height 14
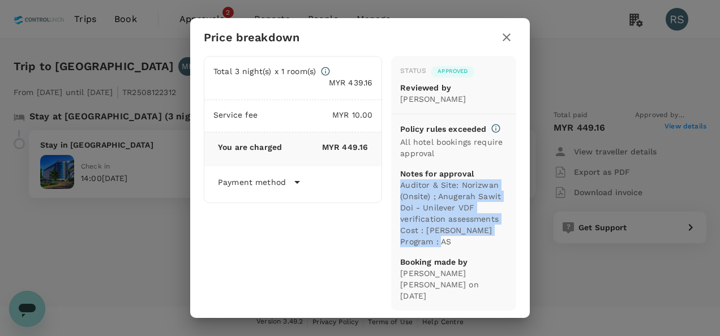
drag, startPoint x: 395, startPoint y: 195, endPoint x: 452, endPoint y: 257, distance: 83.8
click at [452, 248] on p "Auditor & Site: Norizwan (Onsite) ; Anugerah Sawit Doi - Unilever VDF verificat…" at bounding box center [453, 214] width 107 height 68
copy p "Auditor & Site: Norizwan (Onsite) ; Anugerah Sawit Doi - Unilever VDF verificat…"
click at [509, 36] on icon "button" at bounding box center [507, 37] width 8 height 8
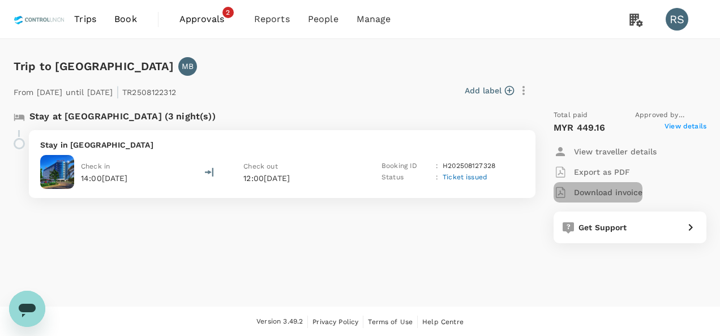
click at [598, 196] on p "Download invoice" at bounding box center [608, 192] width 69 height 11
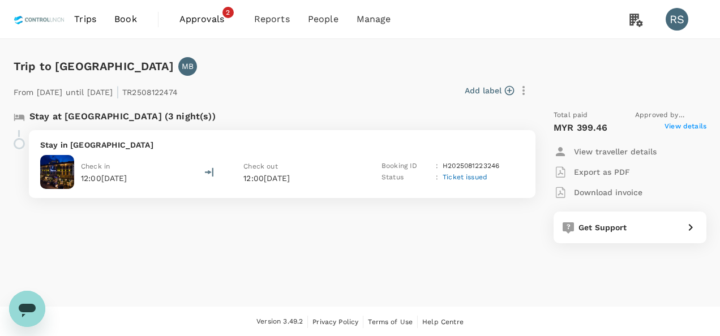
click at [683, 122] on span "View details" at bounding box center [686, 128] width 42 height 14
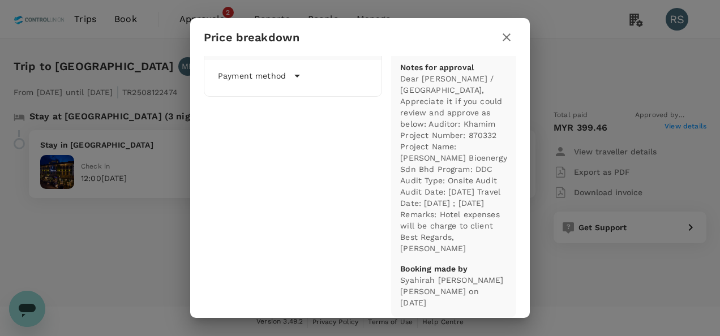
scroll to position [113, 0]
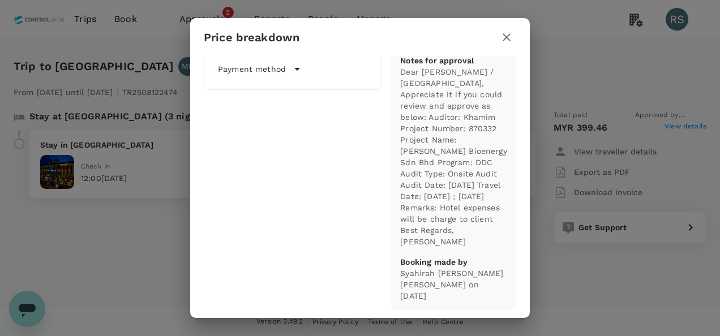
drag, startPoint x: 396, startPoint y: 82, endPoint x: 430, endPoint y: 253, distance: 174.5
click at [430, 248] on p "Dear [PERSON_NAME] / [GEOGRAPHIC_DATA], Appreciate it if you could review and a…" at bounding box center [453, 156] width 107 height 181
copy p "Dear [PERSON_NAME] / [PERSON_NAME], Appreciate it if you could review and appro…"
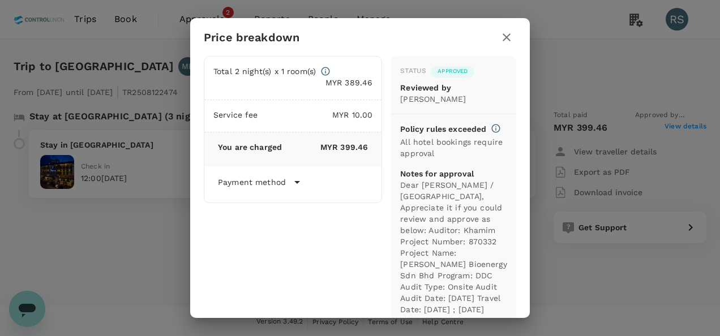
click at [508, 35] on icon "button" at bounding box center [507, 37] width 8 height 8
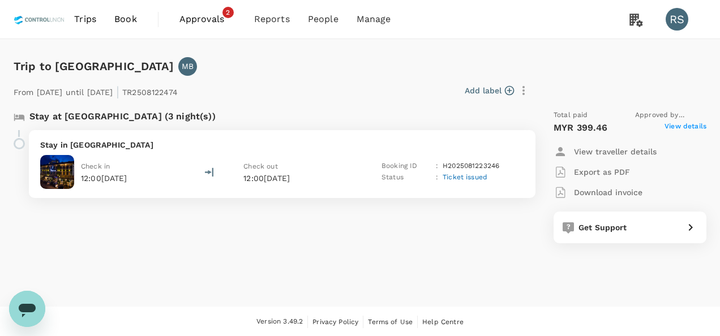
click at [603, 191] on p "Download invoice" at bounding box center [608, 192] width 69 height 11
